Goal: Transaction & Acquisition: Purchase product/service

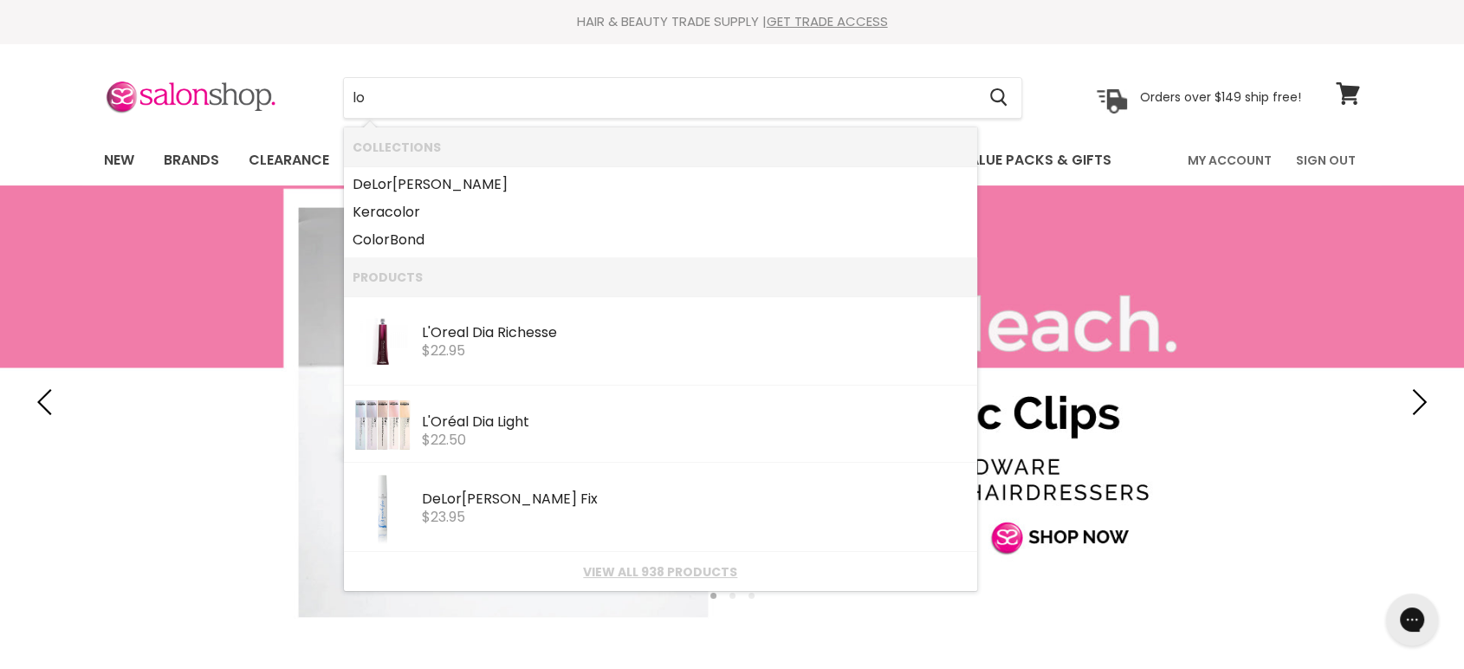
type input "l"
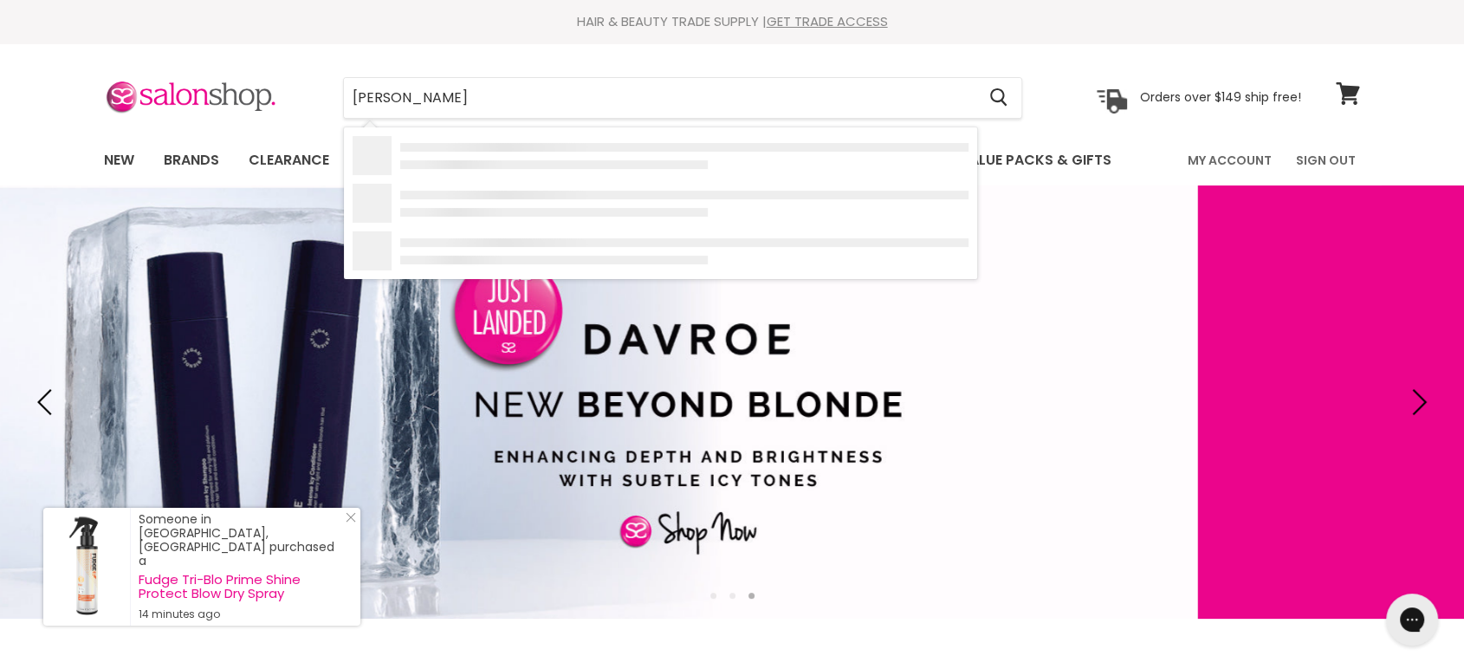
type input "de lorenzo novafusion"
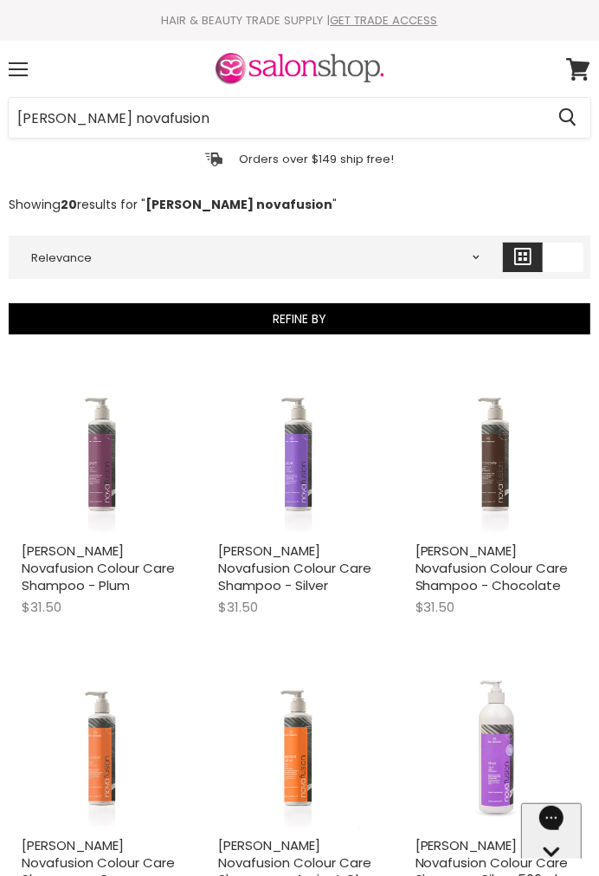
click at [476, 57] on div "de lorenzo novafusion Cancel Orders over $149 ship free!" at bounding box center [300, 110] width 582 height 122
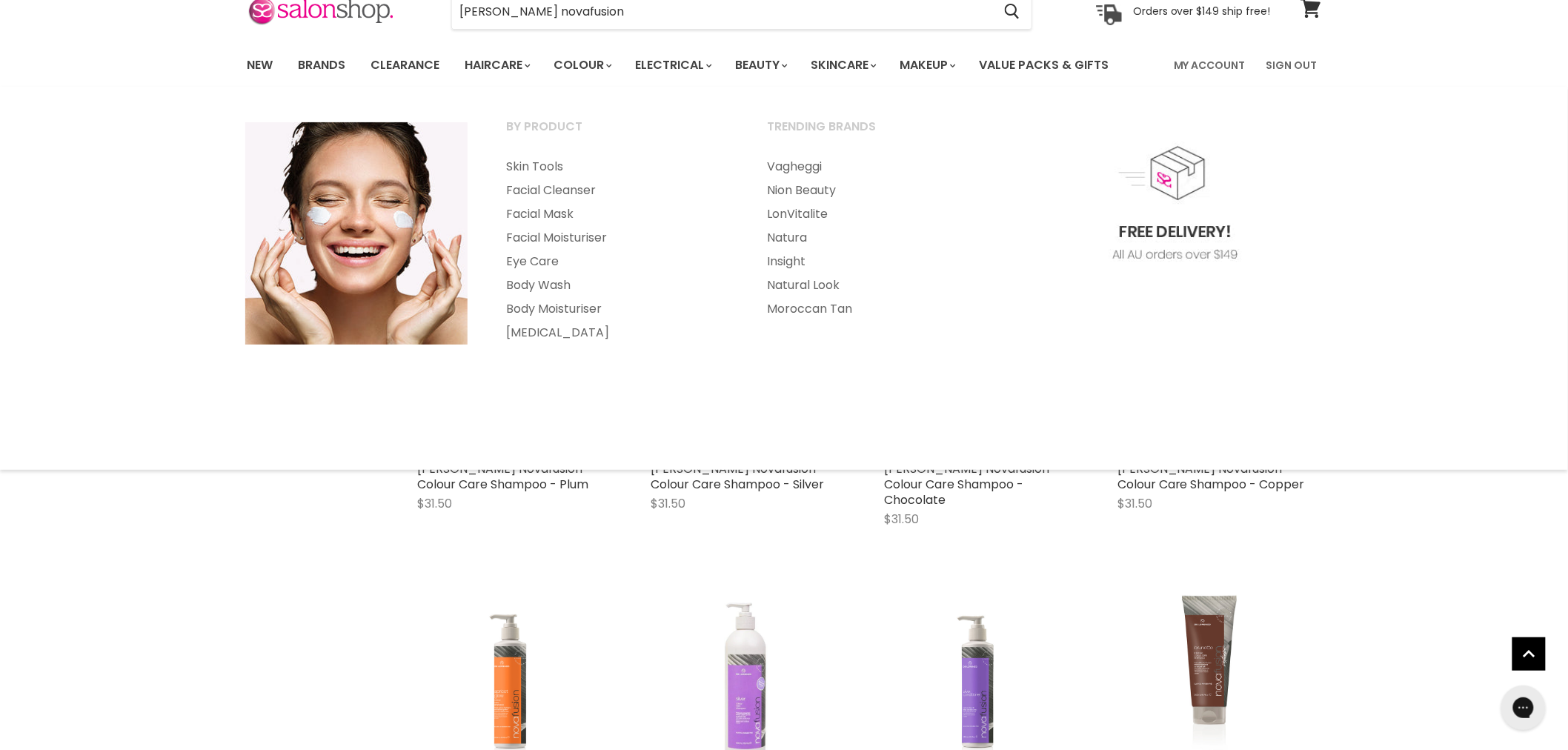
scroll to position [329, 0]
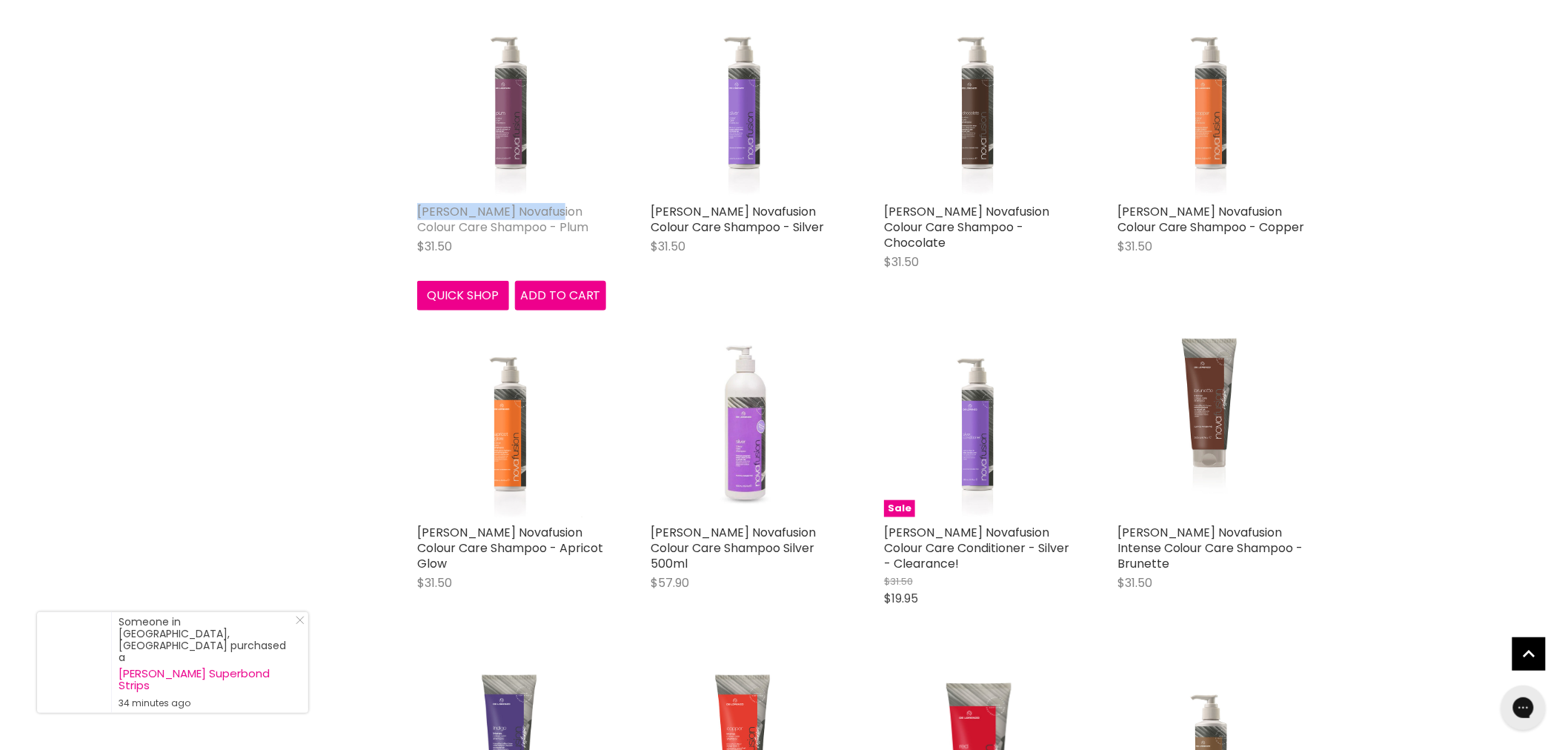
drag, startPoint x: 410, startPoint y: 198, endPoint x: 550, endPoint y: 208, distance: 140.4
click at [550, 208] on div "De Lorenzo Novafusion Colour Care Shampoo - Plum $31.50 De Lorenzo Quick shop A…" at bounding box center [512, 158] width 219 height 333
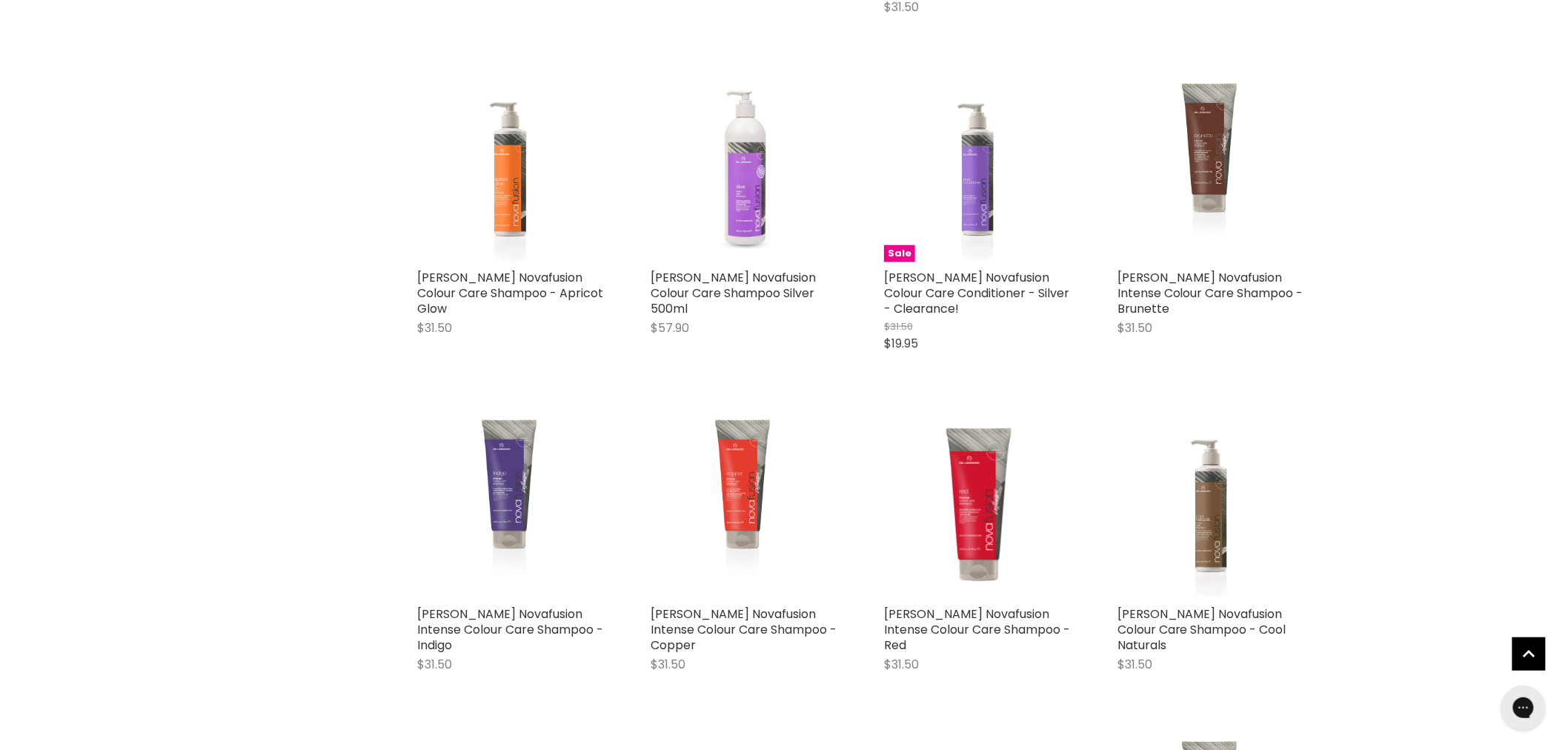
scroll to position [576, 0]
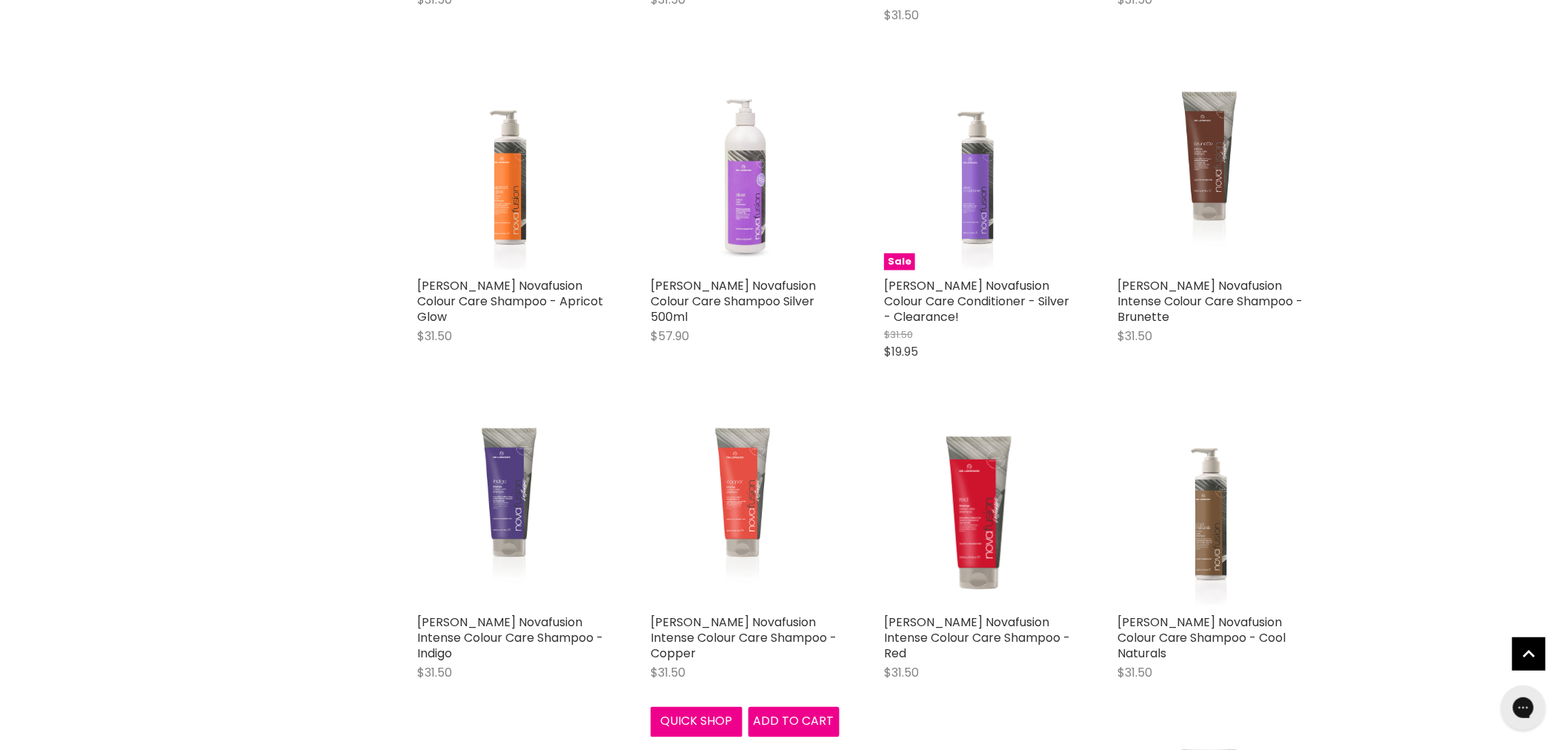
click at [751, 424] on img "Main content" at bounding box center [744, 512] width 141 height 189
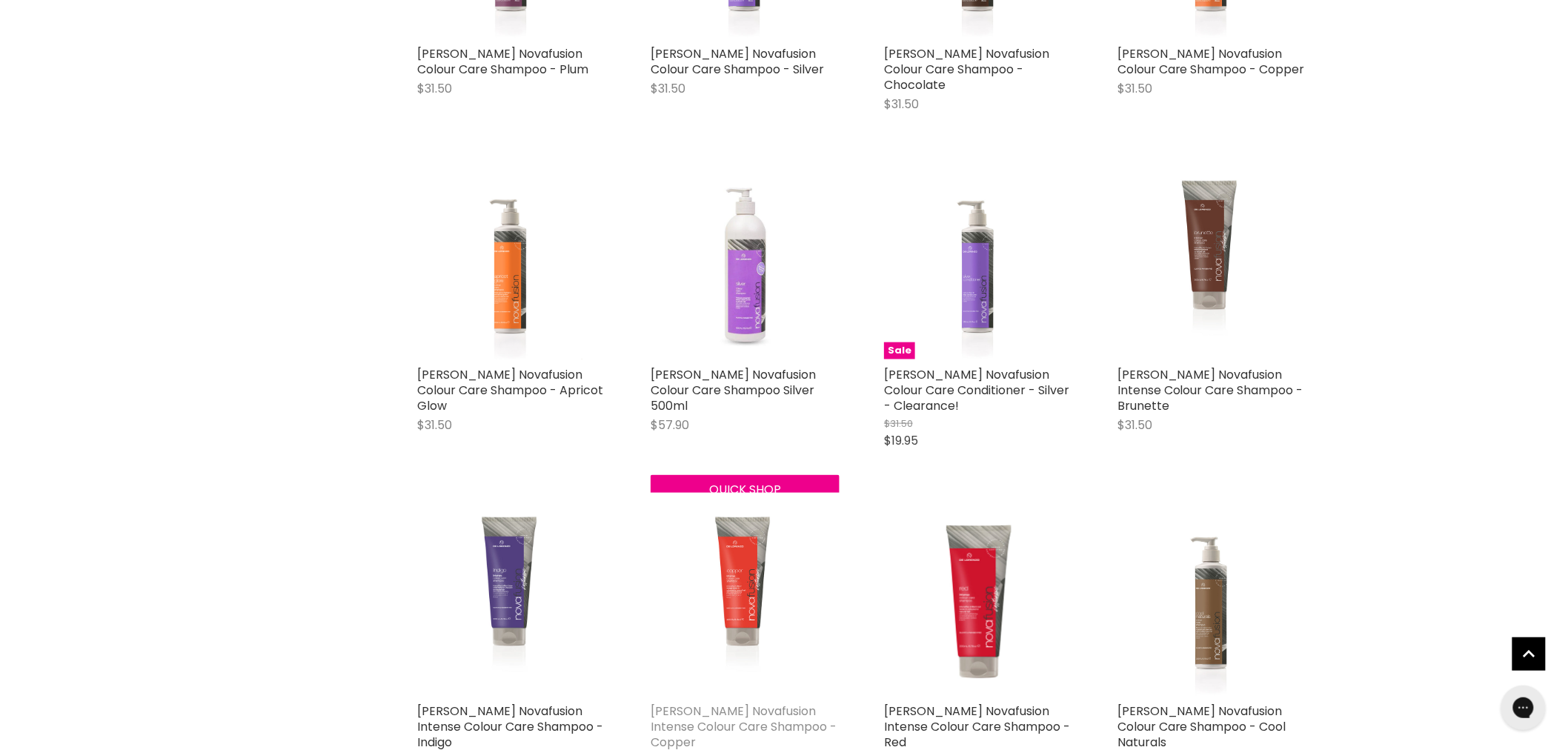
scroll to position [469, 0]
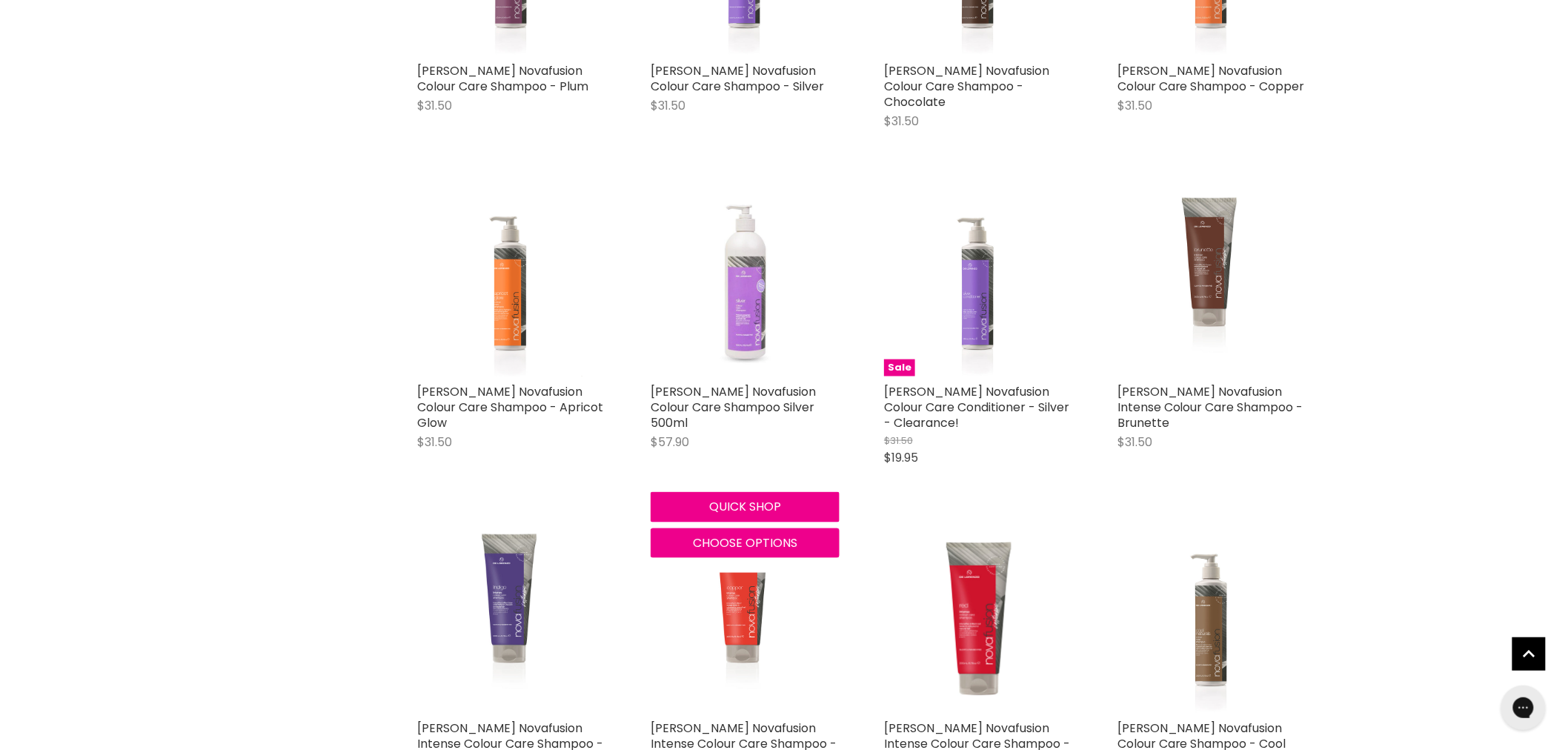
click at [760, 275] on img "Main content" at bounding box center [745, 281] width 189 height 189
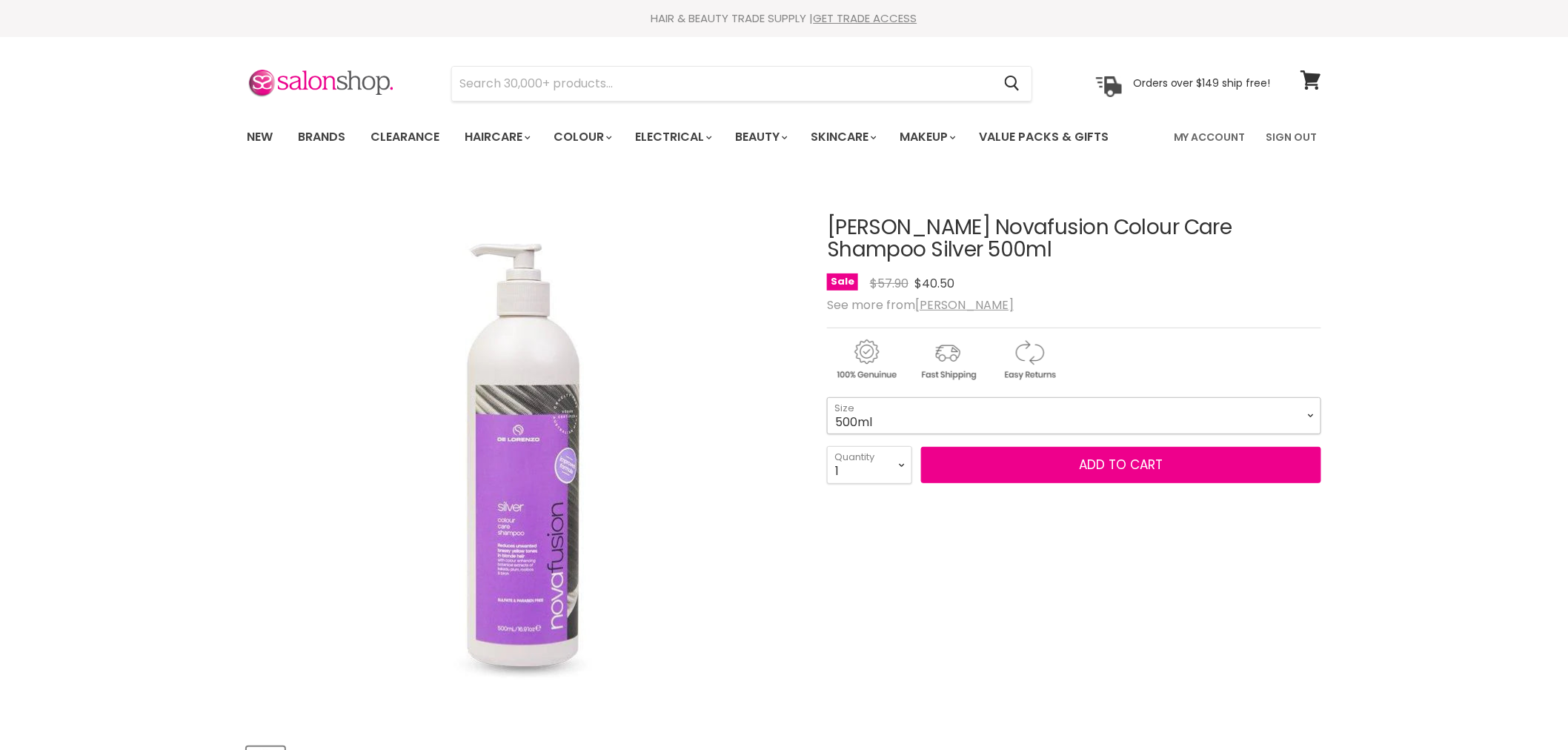
click at [909, 410] on select "500ml" at bounding box center [1074, 415] width 494 height 37
click at [876, 418] on select "500ml" at bounding box center [1074, 415] width 494 height 37
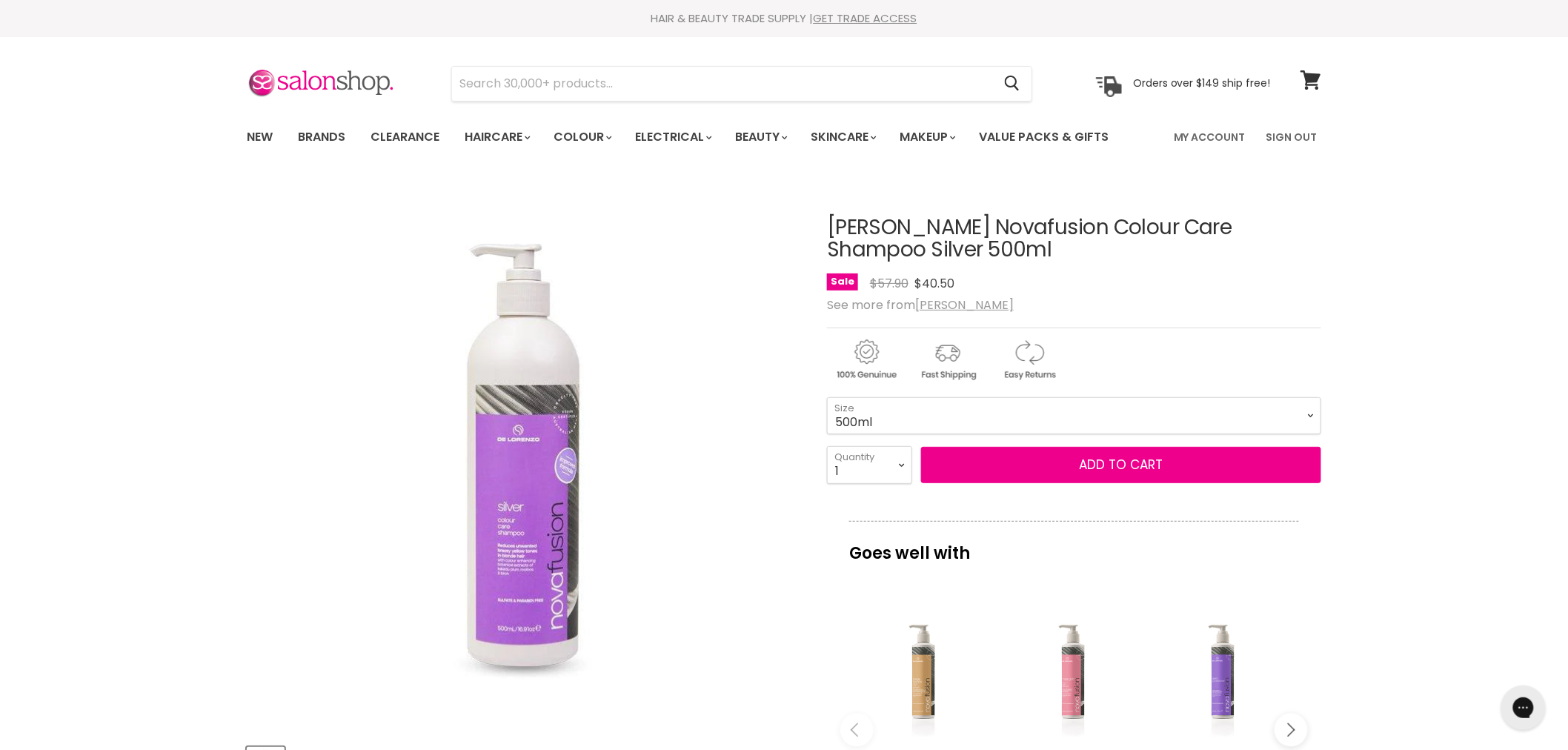
drag, startPoint x: 819, startPoint y: 210, endPoint x: 1305, endPoint y: 222, distance: 486.1
click at [1310, 222] on article "Click or scroll to zoom Tap or pinch to zoom [PERSON_NAME] Novafusion Colour Ca…" at bounding box center [784, 676] width 1074 height 993
copy div "[PERSON_NAME] Novafusion Colour Care Shampoo"
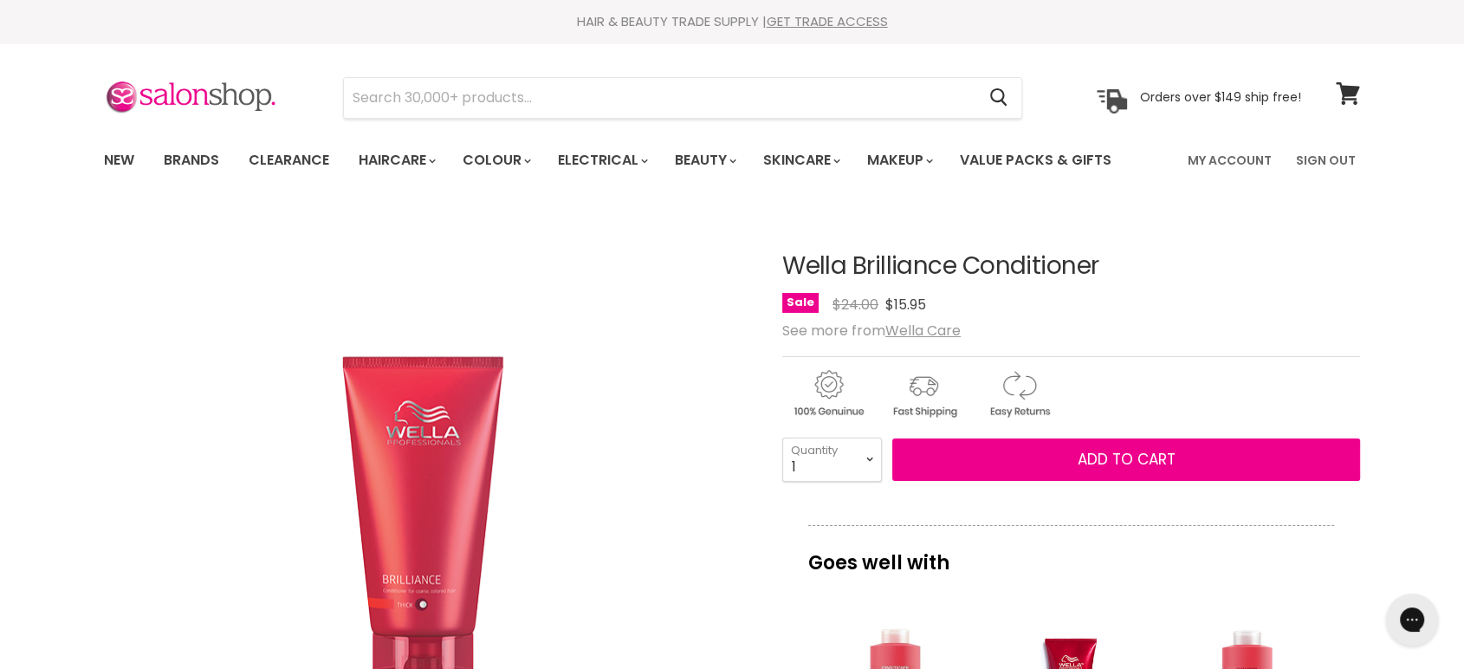
drag, startPoint x: 1130, startPoint y: 269, endPoint x: 782, endPoint y: 263, distance: 347.4
click at [782, 263] on h1 "Wella Brilliance Conditioner" at bounding box center [1071, 266] width 578 height 27
copy h1 "Wella Brilliance Conditioner"
click at [858, 460] on select "1 2 3 4 5 6 7 8 9 10+" at bounding box center [832, 458] width 100 height 43
select select "10+"
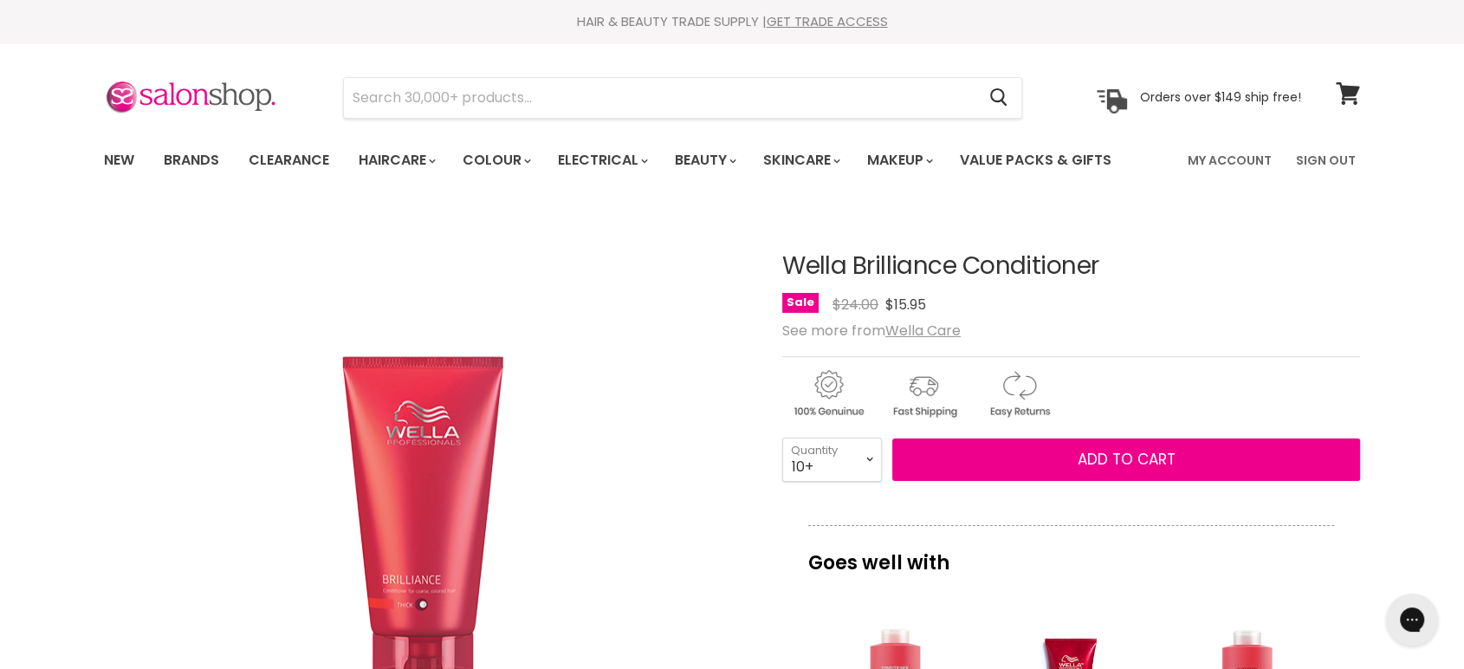
click at [782, 437] on select "1 2 3 4 5 6 7 8 9 10+" at bounding box center [832, 458] width 100 height 43
type input "10"
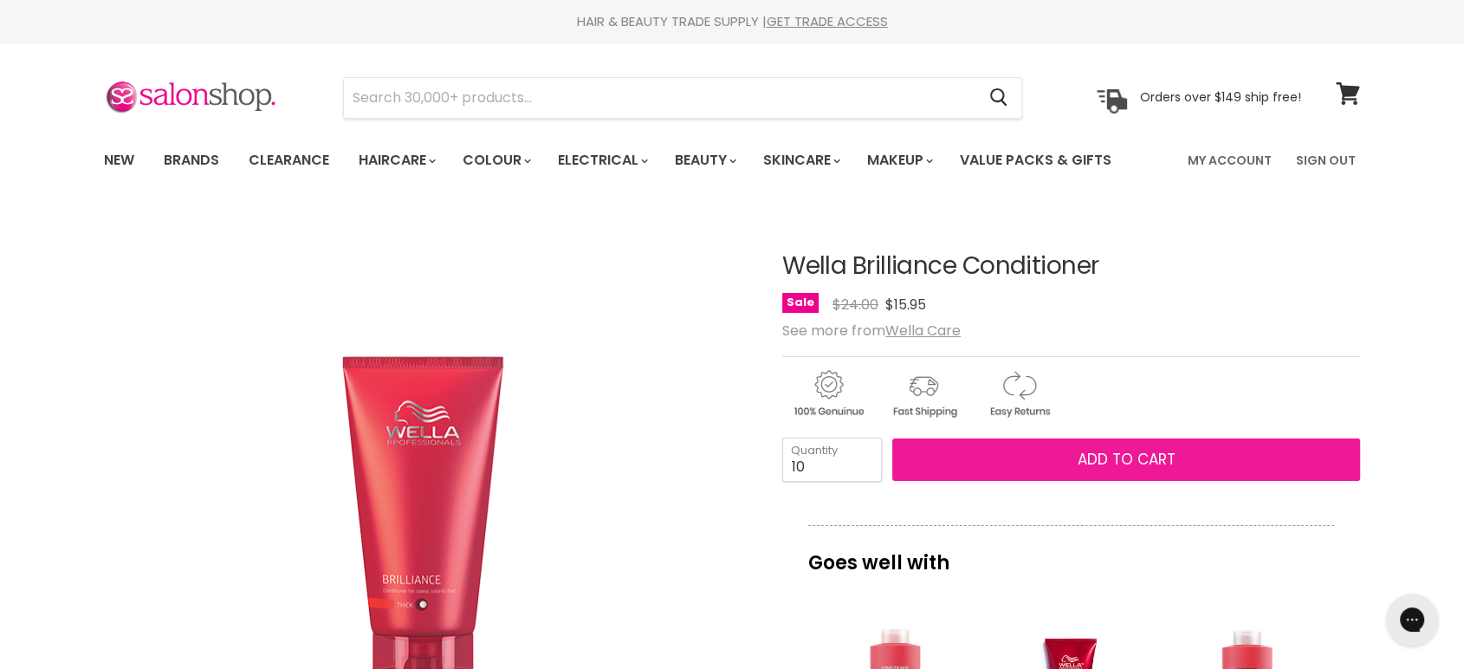
click at [1079, 456] on span "Add to cart" at bounding box center [1127, 459] width 98 height 21
click at [1113, 452] on span "Add to cart" at bounding box center [1127, 459] width 98 height 21
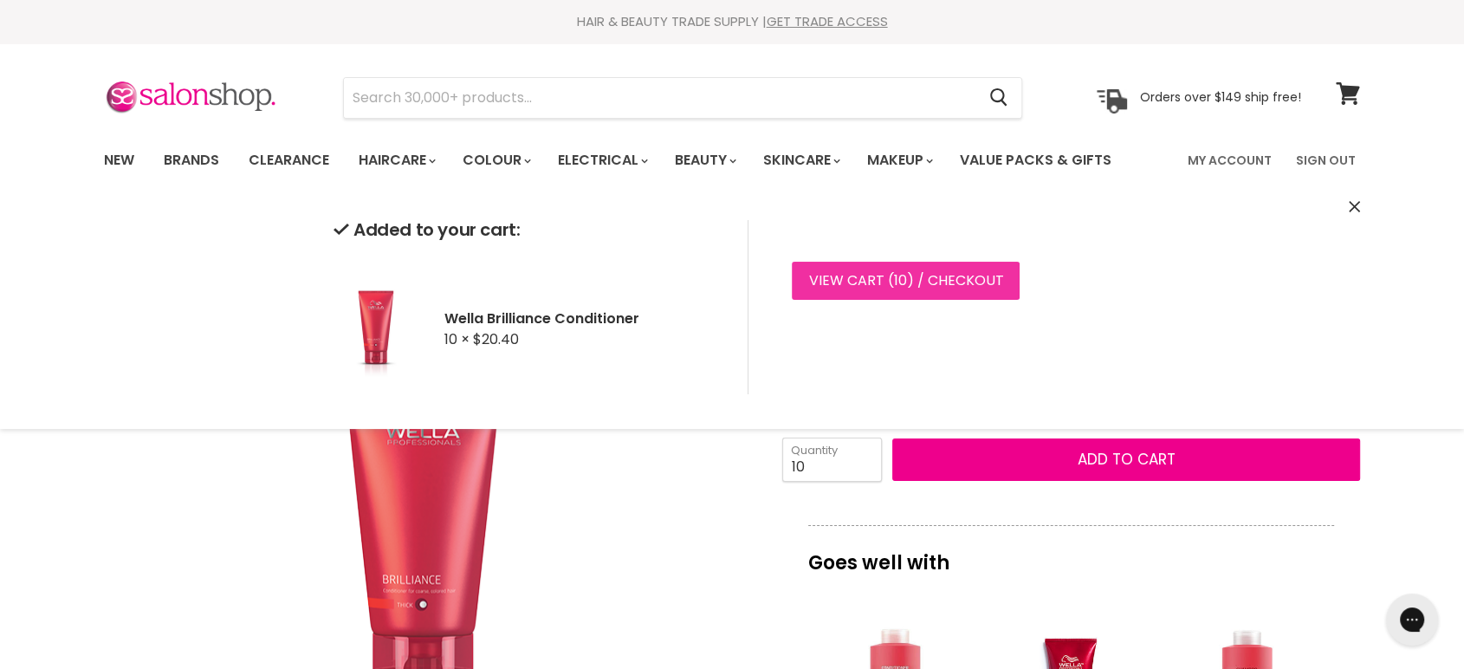
click at [884, 280] on link "View cart ( 10 ) / Checkout" at bounding box center [906, 281] width 228 height 38
